Goal: Check status: Check status

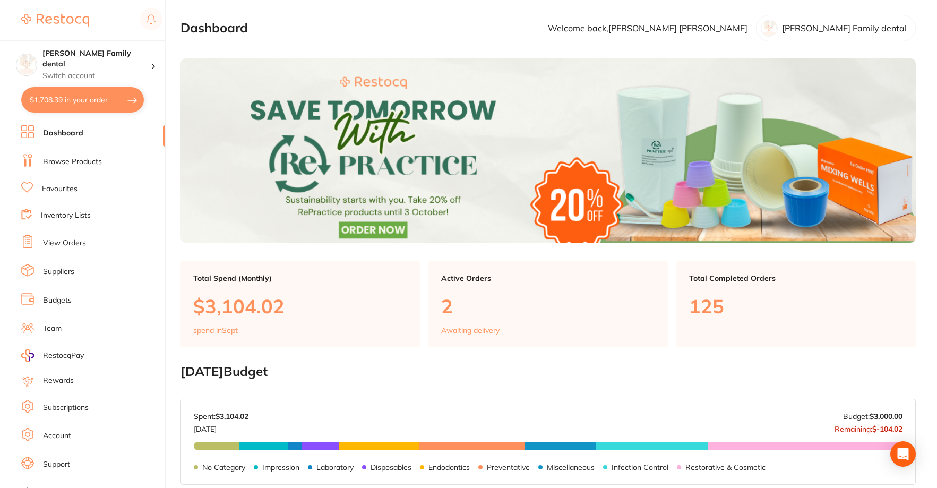
click at [68, 237] on li "View Orders" at bounding box center [93, 243] width 144 height 16
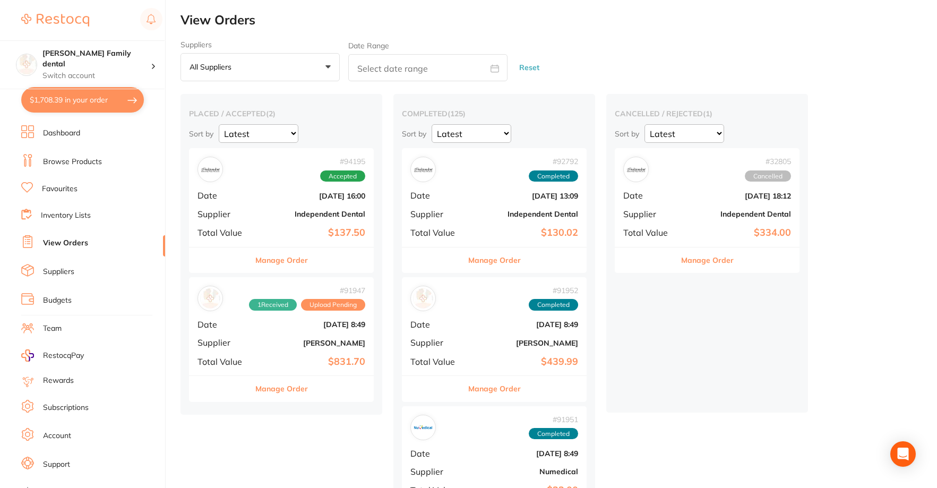
click at [461, 191] on span "Date" at bounding box center [436, 196] width 53 height 10
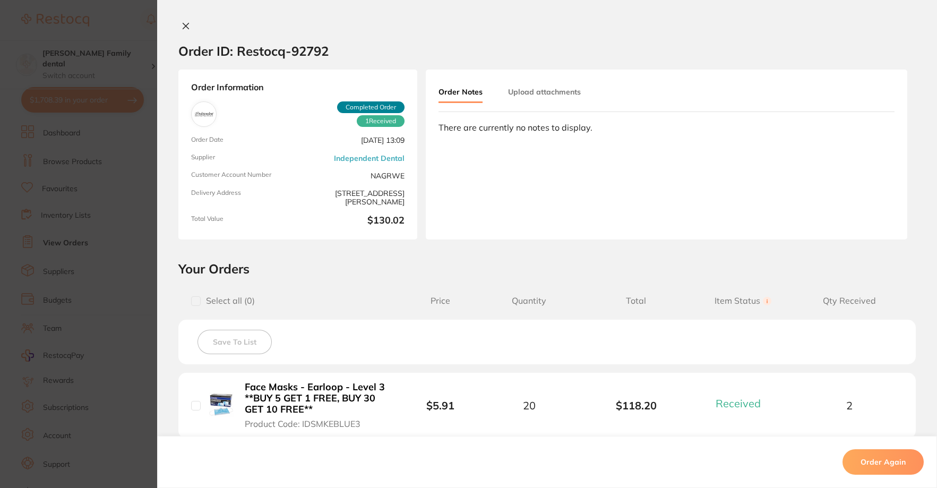
click at [183, 28] on icon at bounding box center [186, 26] width 8 height 8
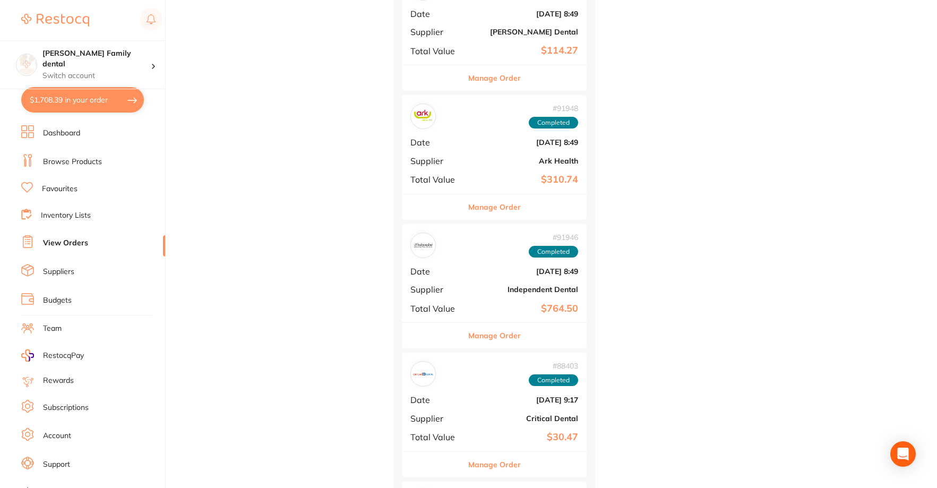
scroll to position [743, 0]
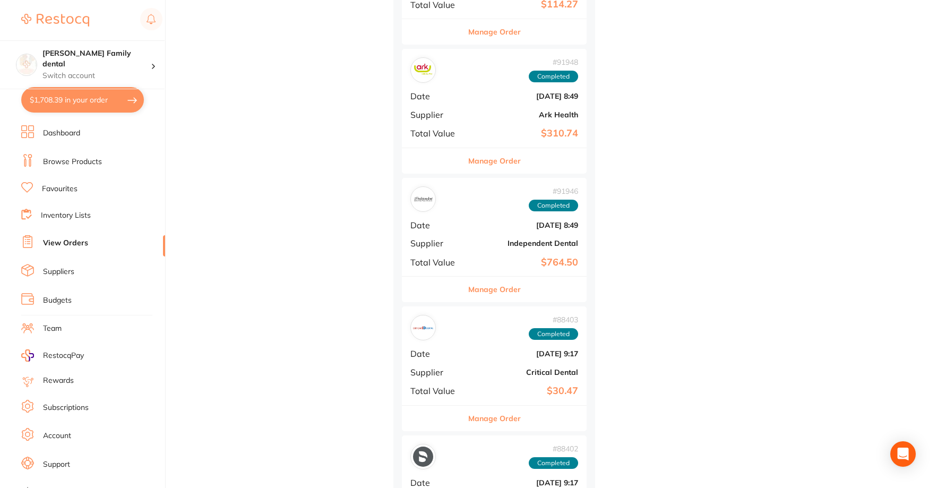
click at [483, 237] on div "# 91946 Completed Date [DATE] 8:49 Supplier Independent Dental Total Value $764…" at bounding box center [494, 227] width 185 height 98
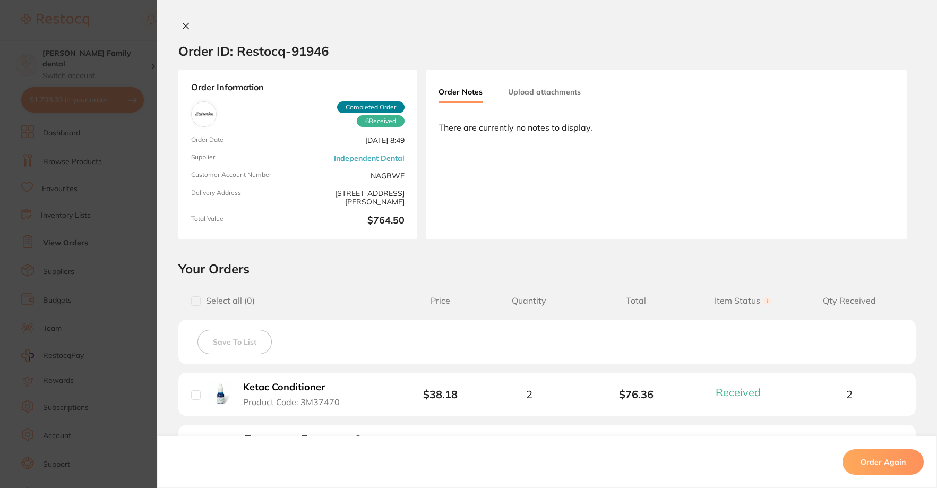
click at [182, 22] on icon at bounding box center [186, 26] width 8 height 8
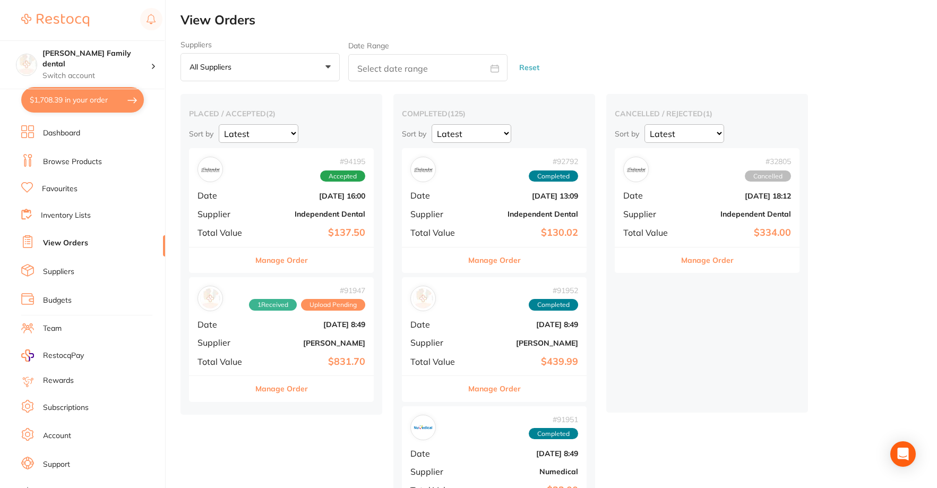
click at [500, 197] on b "[DATE] 13:09" at bounding box center [525, 196] width 106 height 8
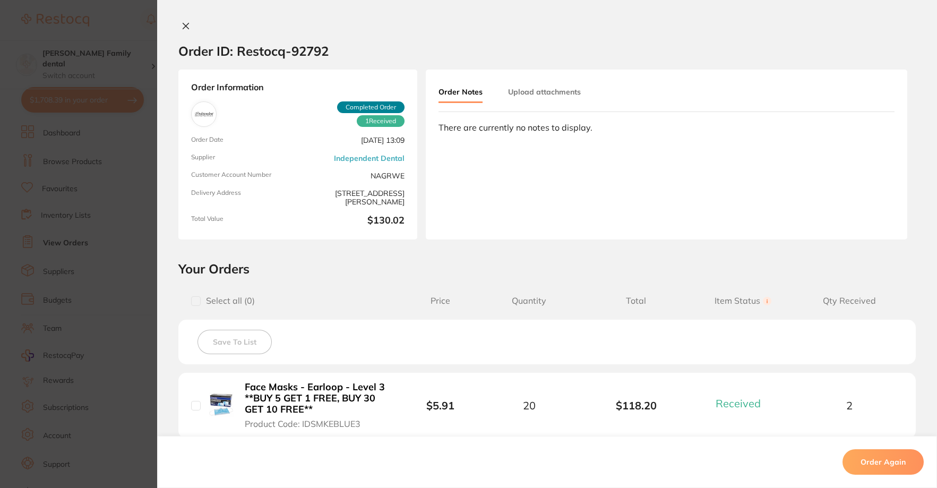
scroll to position [590, 0]
click at [182, 24] on icon at bounding box center [186, 26] width 8 height 8
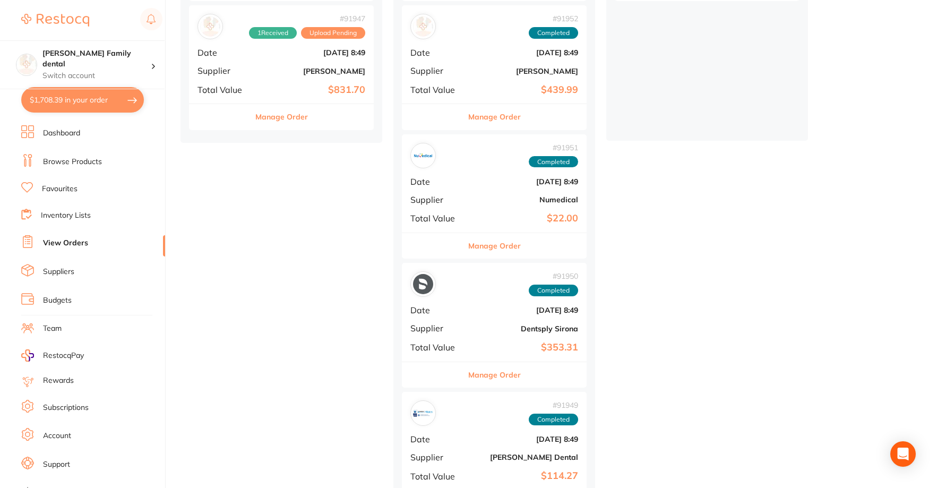
scroll to position [113, 0]
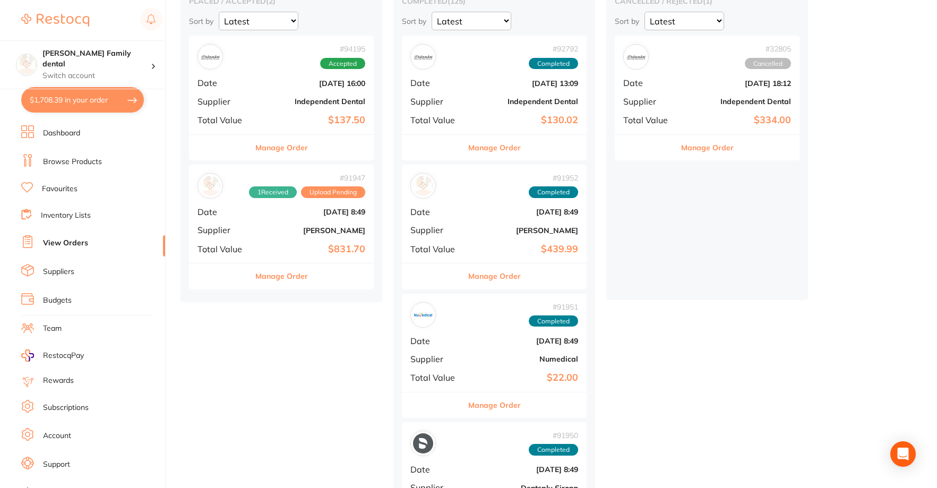
click at [516, 235] on b "[PERSON_NAME]" at bounding box center [525, 230] width 106 height 8
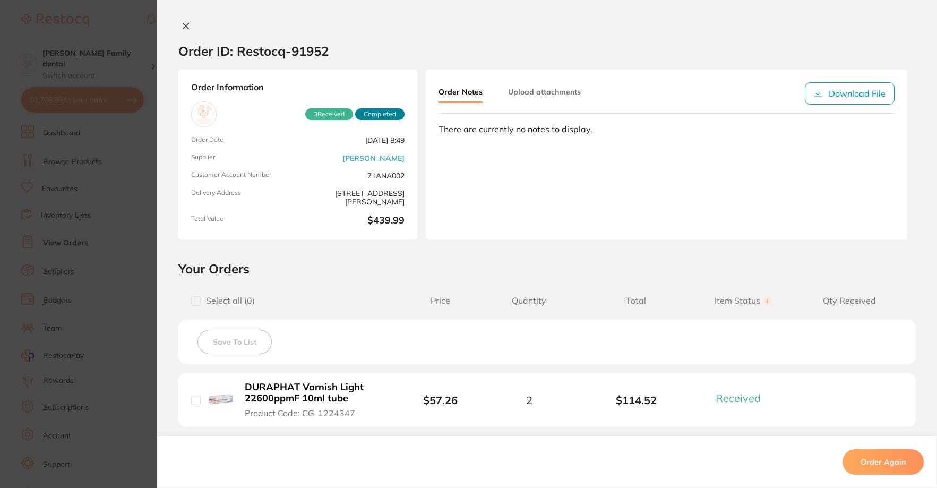
click at [183, 27] on icon at bounding box center [186, 26] width 6 height 6
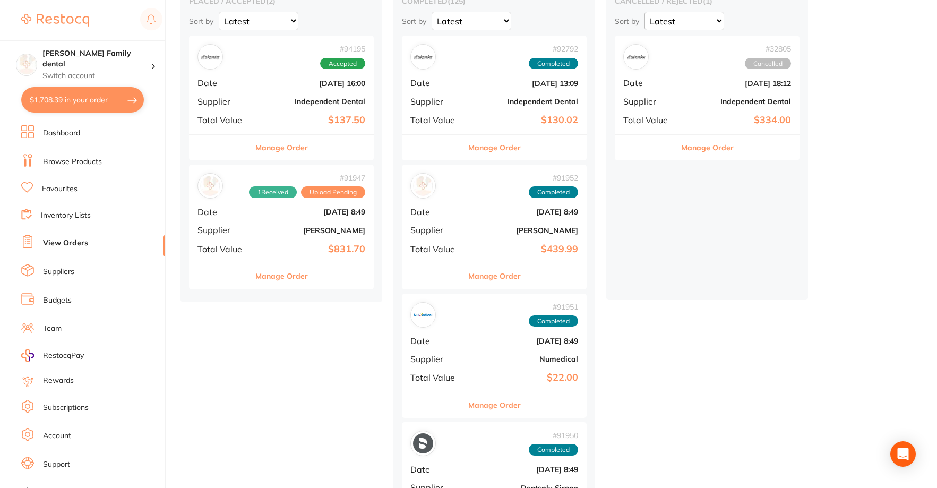
click at [498, 100] on b "Independent Dental" at bounding box center [525, 101] width 106 height 8
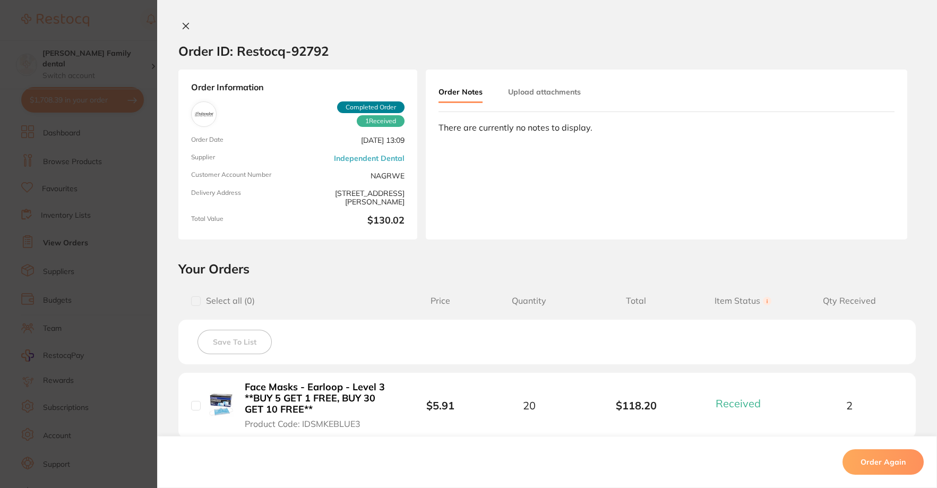
click at [184, 28] on icon at bounding box center [186, 26] width 8 height 8
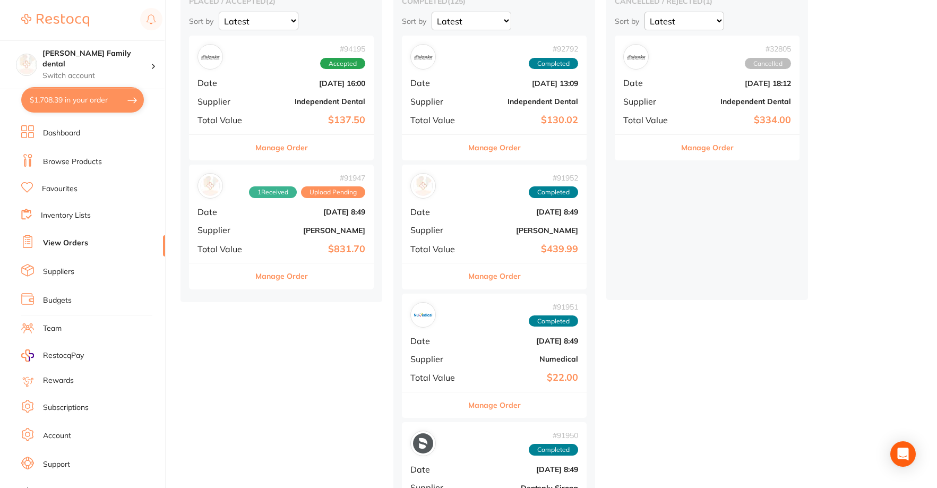
click at [277, 92] on div "# 94195 Accepted Date [DATE] 16:00 Supplier Independent Dental Total Value $137…" at bounding box center [281, 85] width 185 height 98
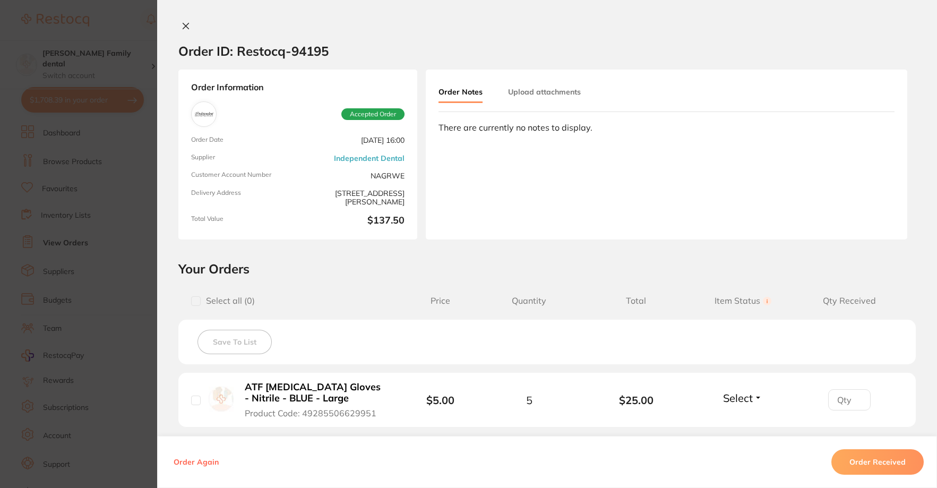
click at [182, 28] on icon at bounding box center [186, 26] width 8 height 8
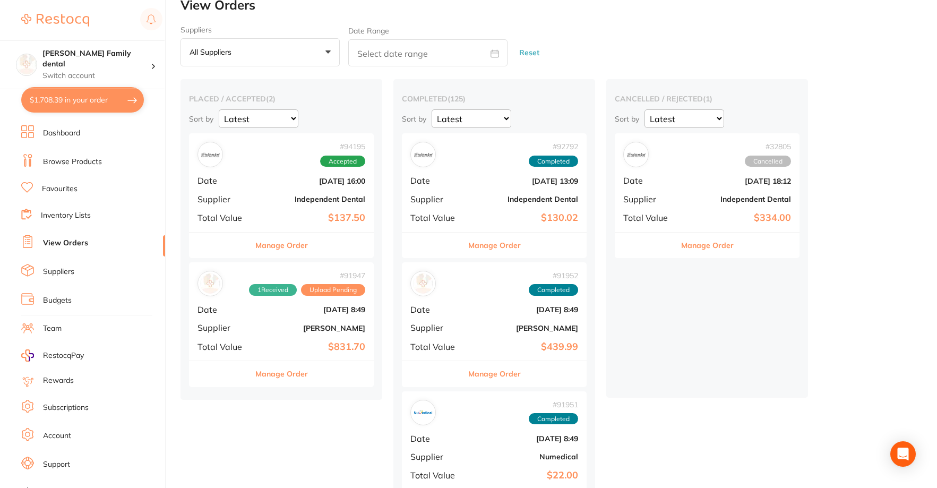
scroll to position [6, 0]
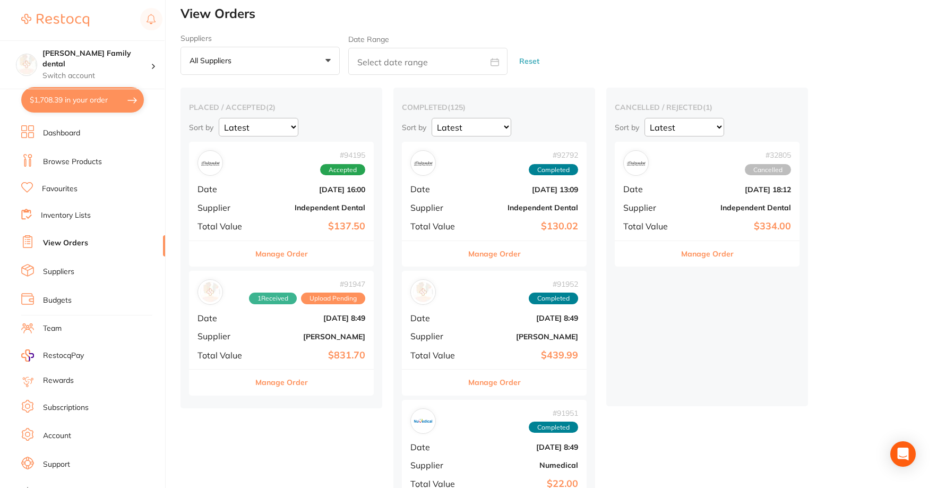
click at [279, 224] on b "$137.50" at bounding box center [312, 226] width 106 height 11
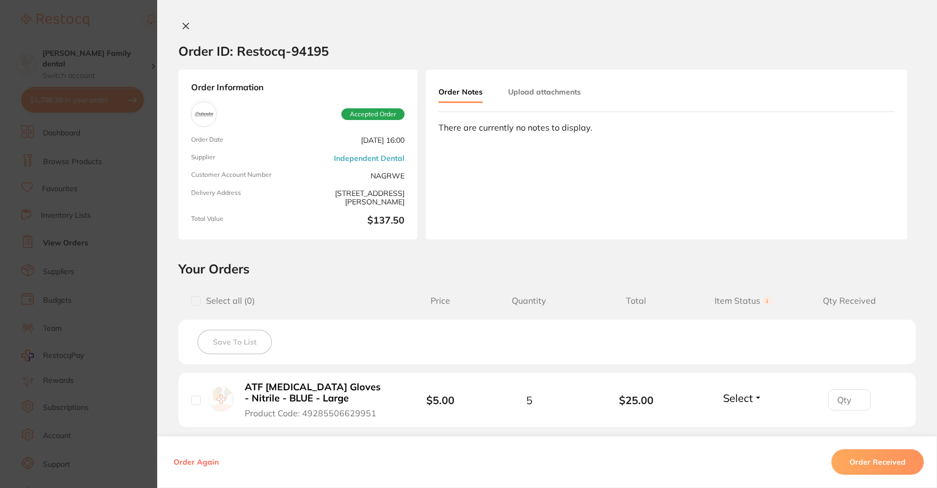
drag, startPoint x: 181, startPoint y: 24, endPoint x: 350, endPoint y: 210, distance: 251.4
click at [183, 24] on icon at bounding box center [186, 26] width 6 height 6
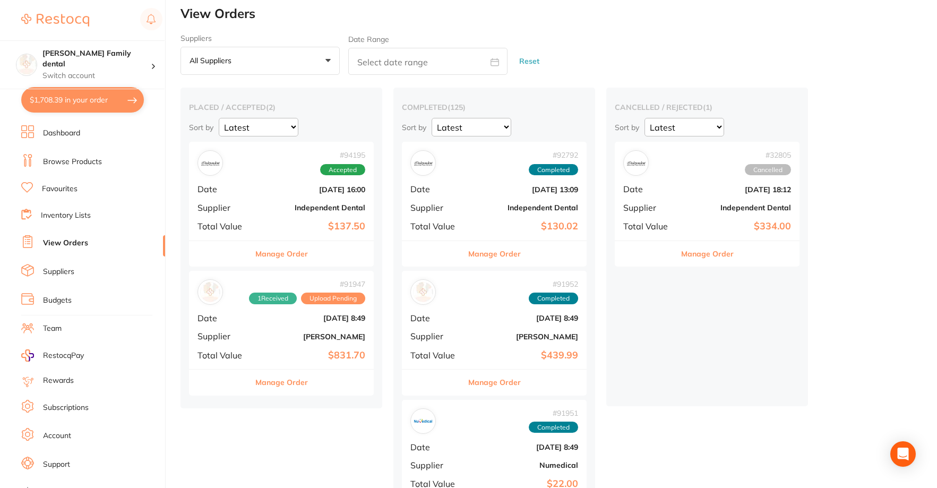
click at [281, 332] on b "[PERSON_NAME]" at bounding box center [312, 336] width 106 height 8
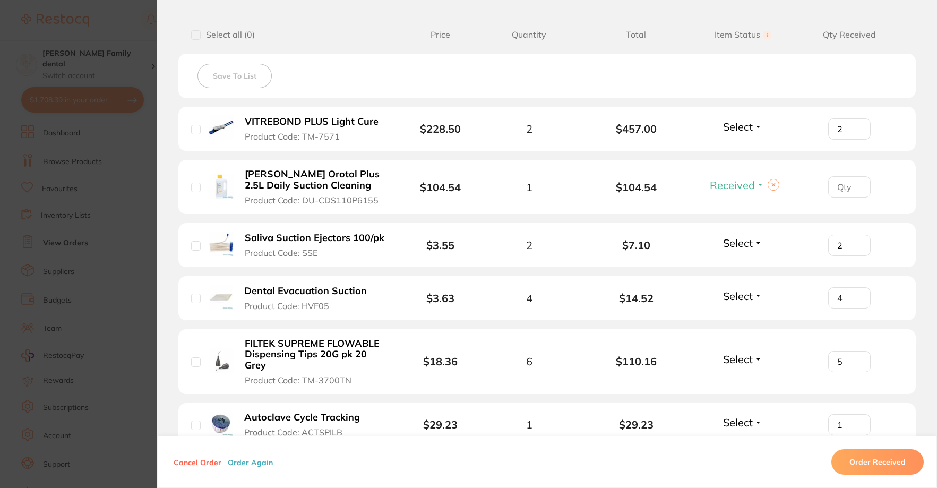
scroll to position [265, 0]
click at [745, 133] on span "Select" at bounding box center [738, 126] width 30 height 13
click at [738, 151] on span "Received" at bounding box center [742, 150] width 27 height 8
click at [739, 245] on span "Select" at bounding box center [738, 243] width 30 height 13
click at [743, 268] on span "Received" at bounding box center [742, 266] width 27 height 8
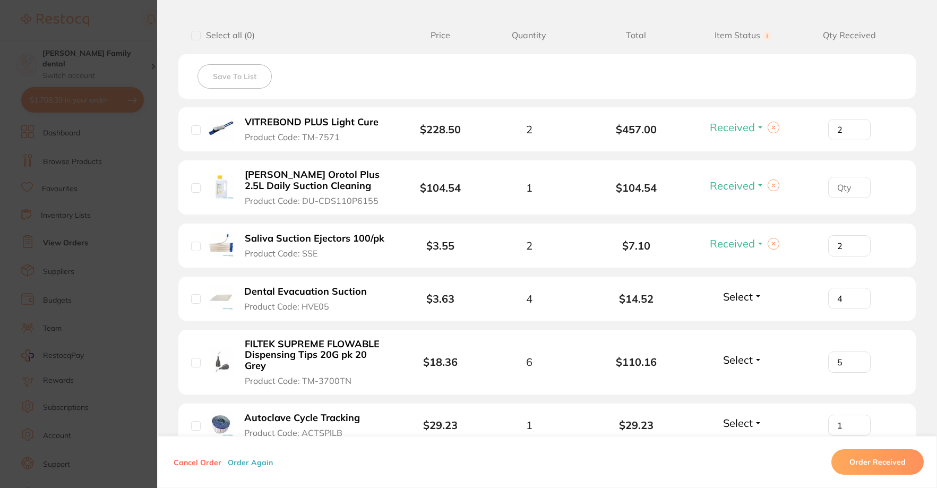
click at [730, 296] on span "Select" at bounding box center [738, 296] width 30 height 13
click at [735, 320] on span "Received" at bounding box center [742, 319] width 27 height 8
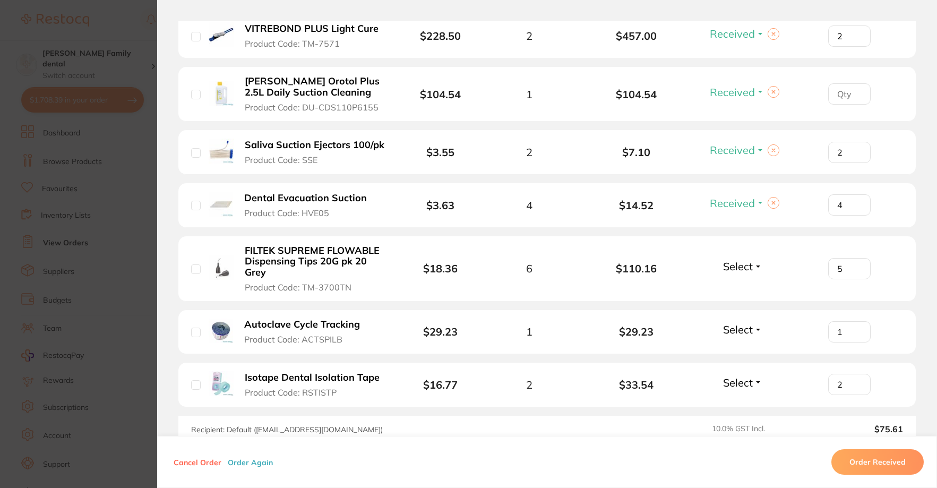
scroll to position [372, 0]
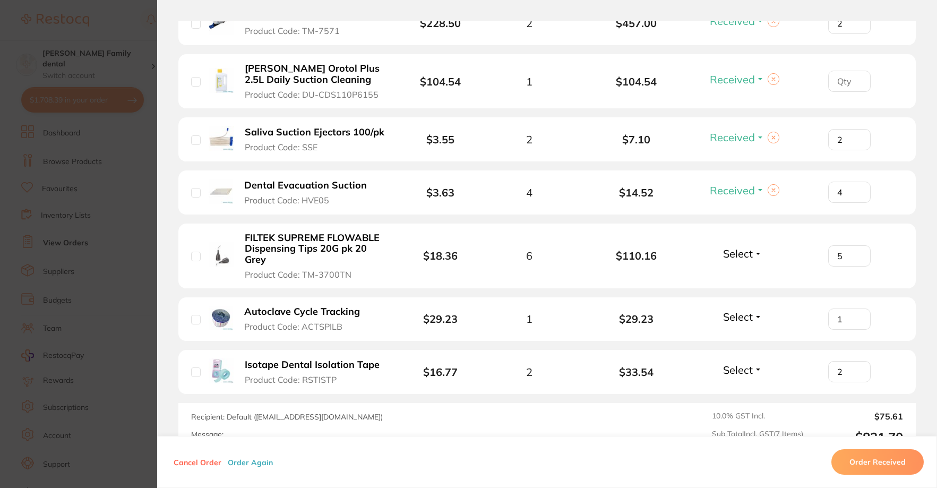
click at [747, 257] on span "Select" at bounding box center [738, 253] width 30 height 13
click at [746, 274] on span "Received" at bounding box center [742, 276] width 27 height 8
click at [732, 318] on span "Select" at bounding box center [738, 316] width 30 height 13
click at [735, 335] on button "Received" at bounding box center [742, 340] width 27 height 16
click at [735, 372] on span "Select" at bounding box center [738, 369] width 30 height 13
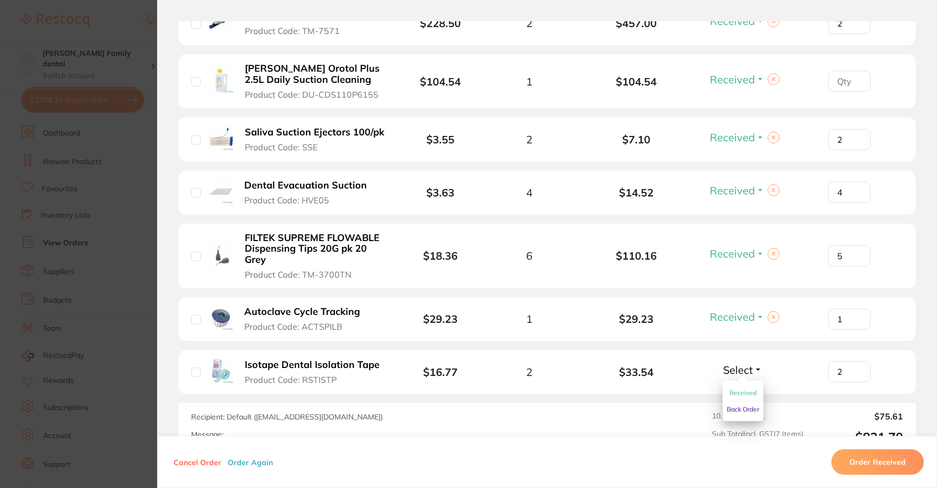
click at [735, 387] on button "Received" at bounding box center [742, 393] width 27 height 16
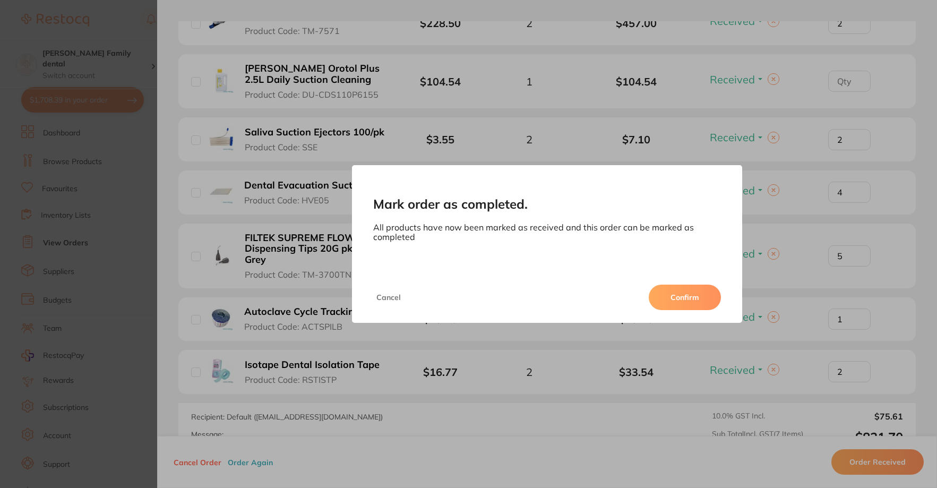
click at [689, 297] on button "Confirm" at bounding box center [685, 296] width 72 height 25
